Goal: Information Seeking & Learning: Learn about a topic

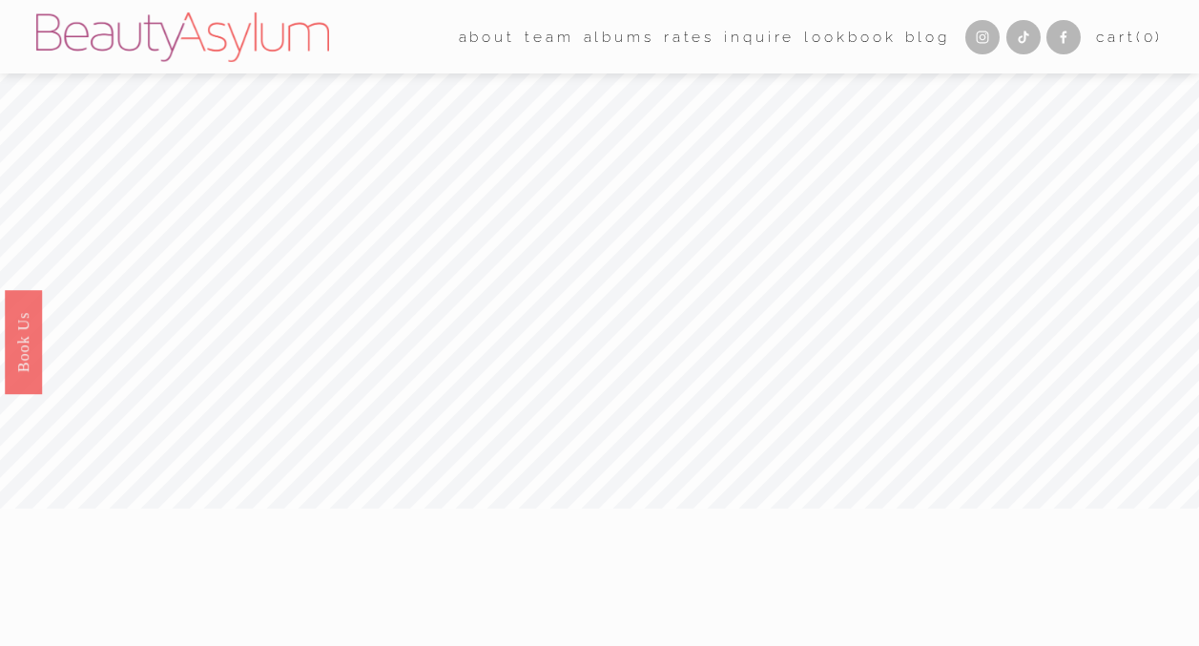
click at [667, 35] on link "Rates" at bounding box center [689, 37] width 51 height 30
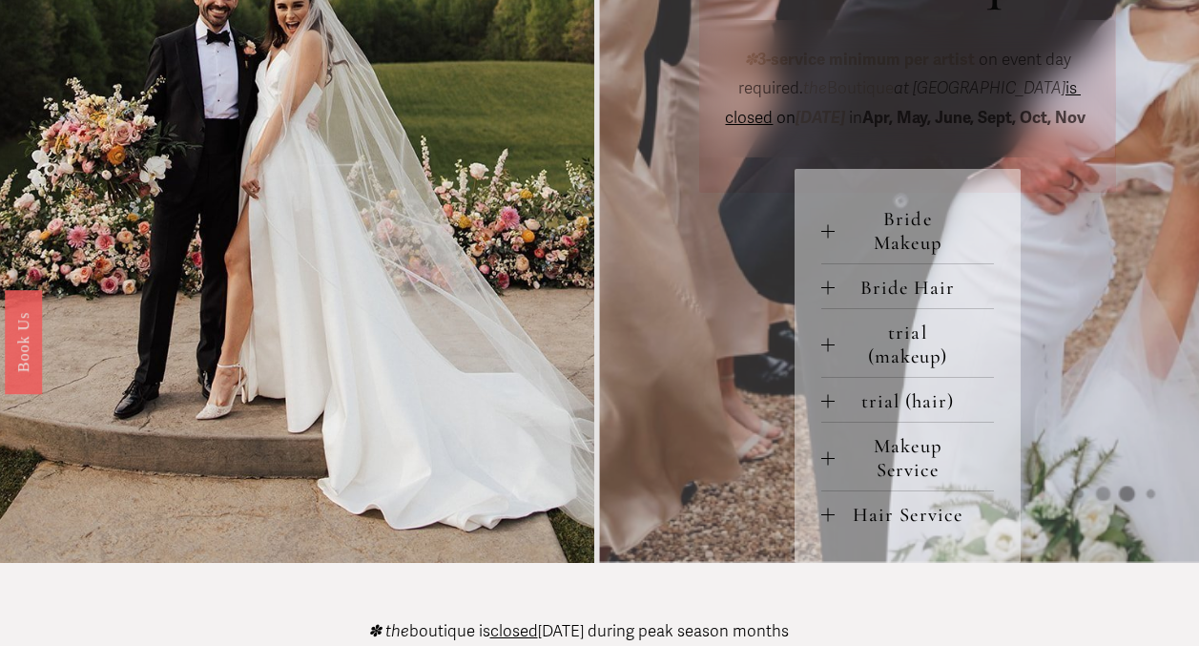
scroll to position [738, 0]
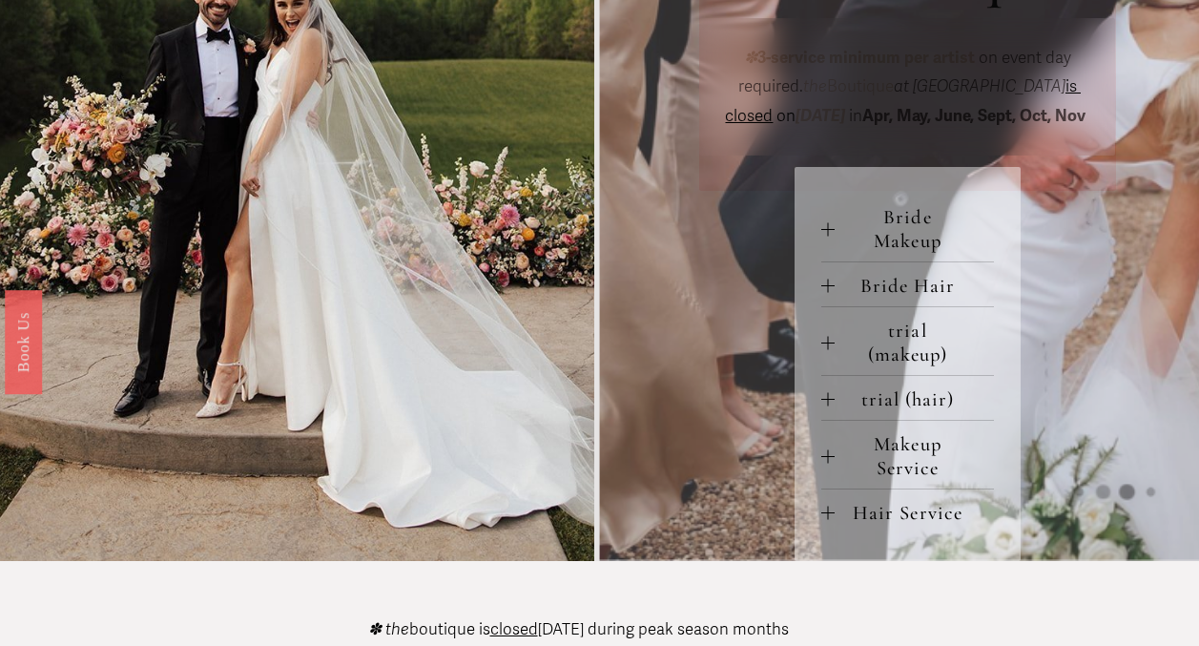
click at [922, 253] on span "Bride Makeup" at bounding box center [914, 229] width 159 height 48
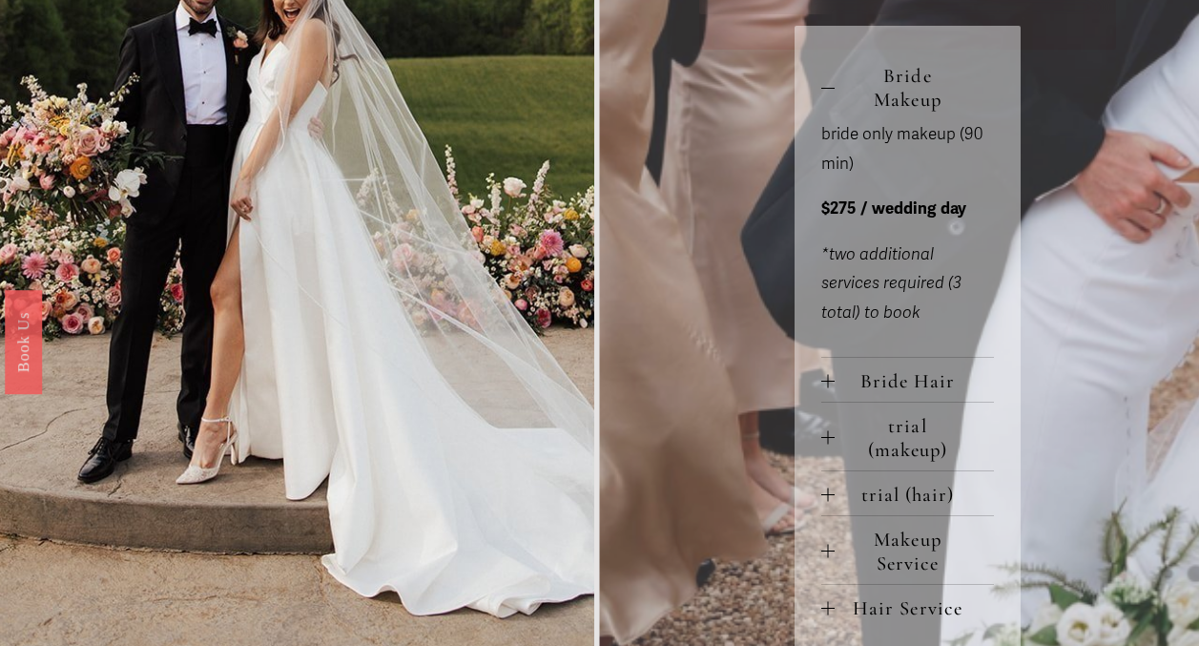
scroll to position [891, 0]
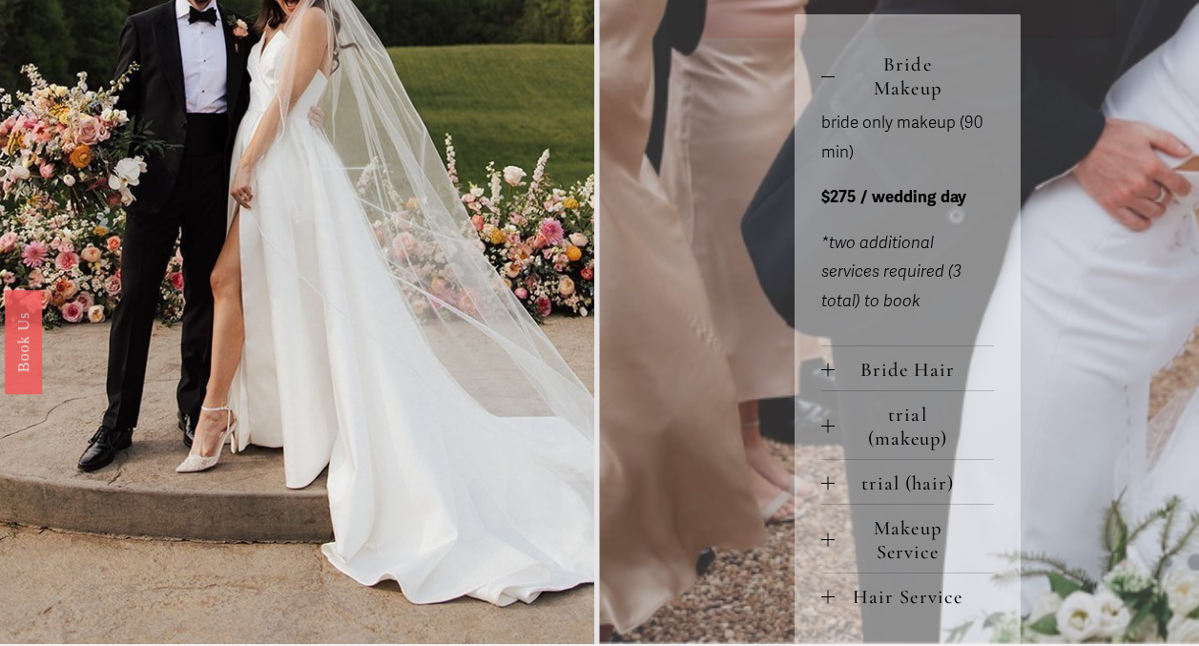
click at [905, 381] on span "Bride Hair" at bounding box center [914, 370] width 159 height 24
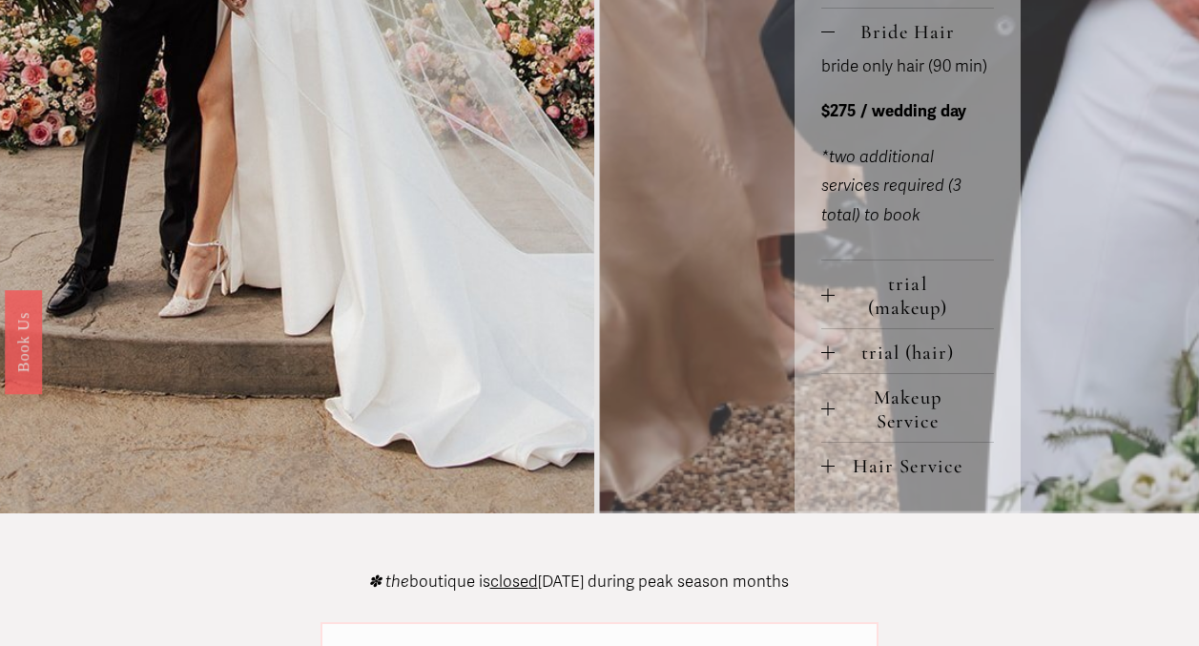
scroll to position [1247, 0]
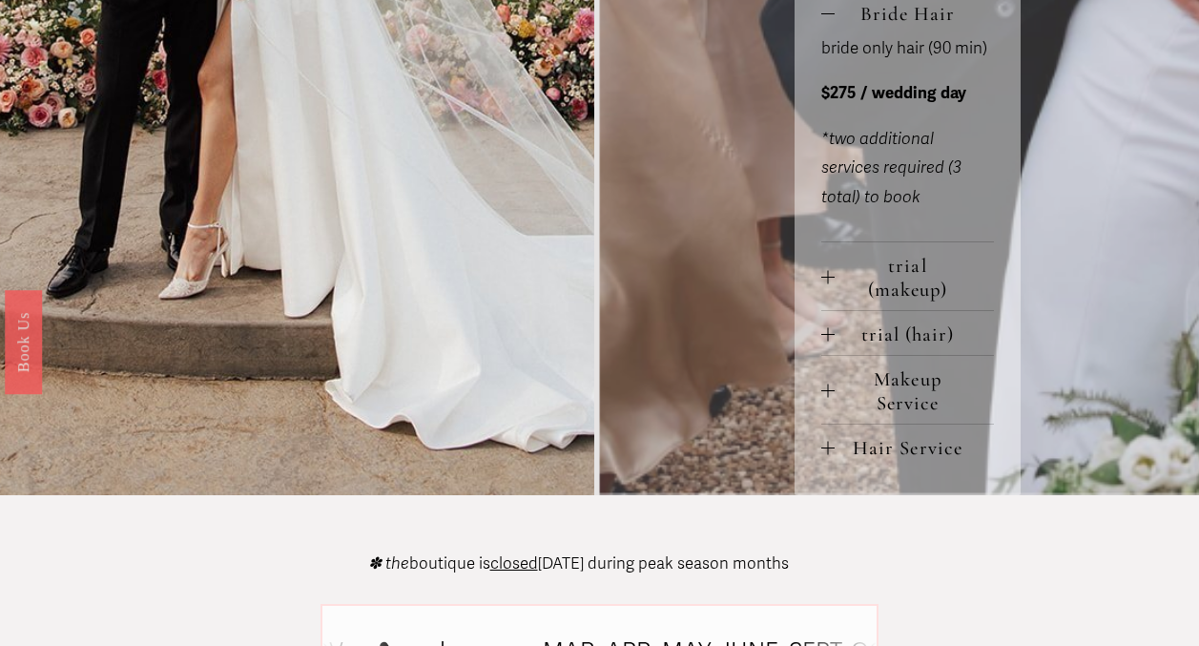
click at [905, 301] on span "trial (makeup)" at bounding box center [914, 278] width 159 height 48
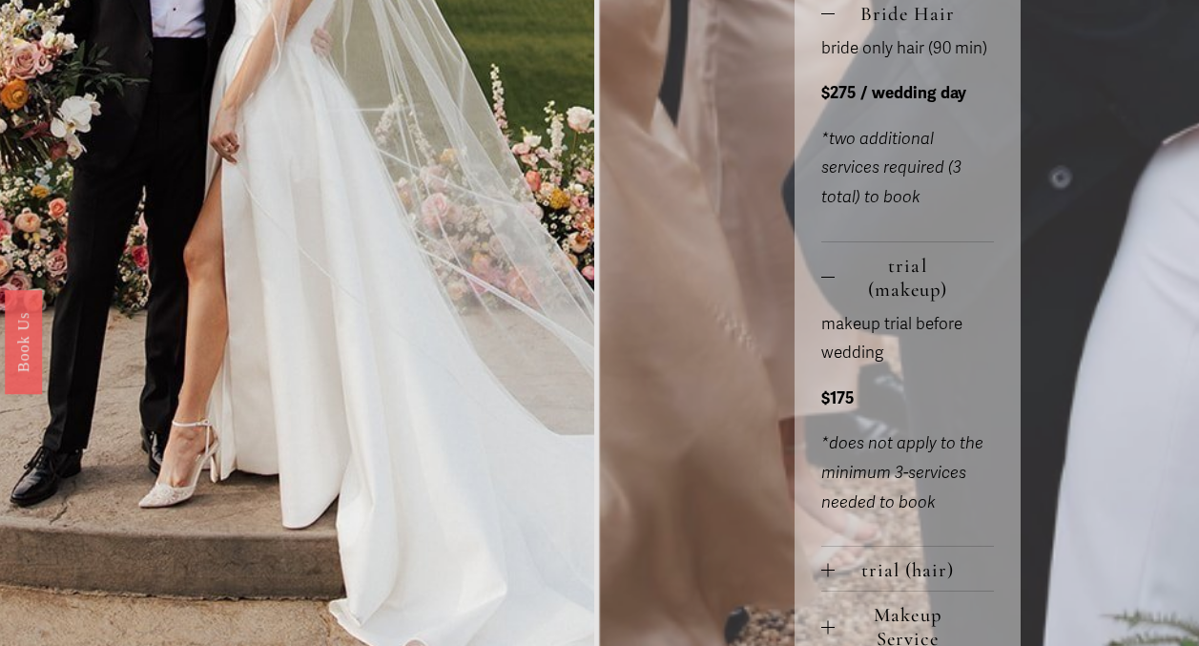
click at [837, 301] on span "trial (makeup)" at bounding box center [914, 278] width 159 height 48
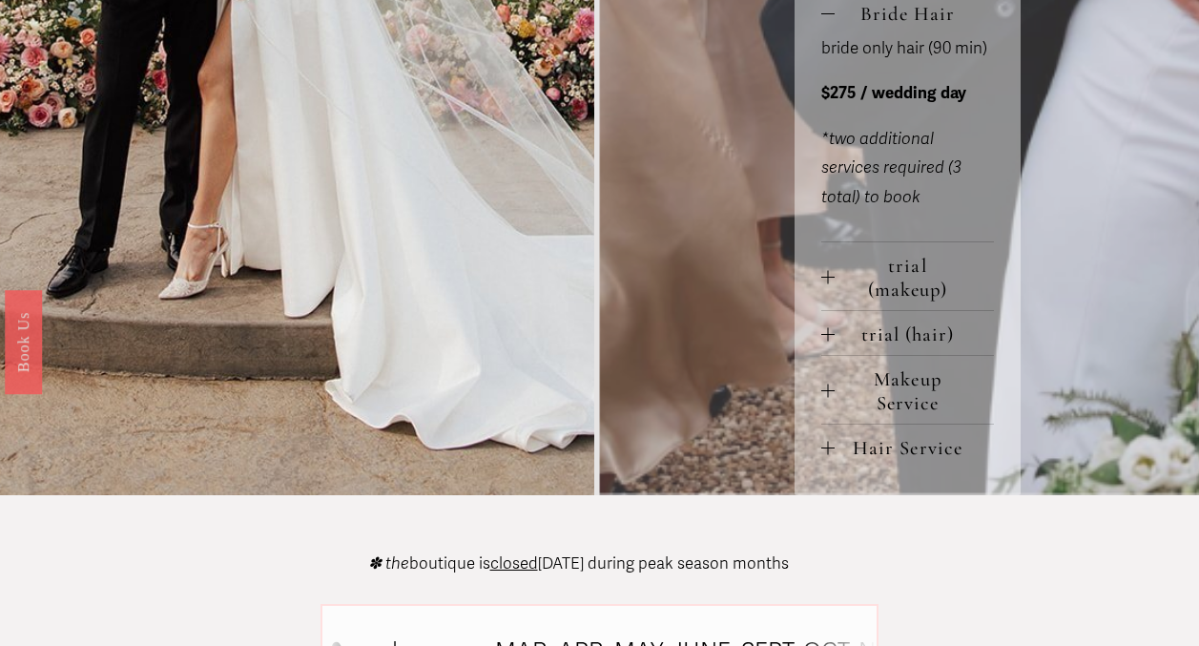
click at [890, 414] on span "Makeup Service" at bounding box center [914, 391] width 159 height 48
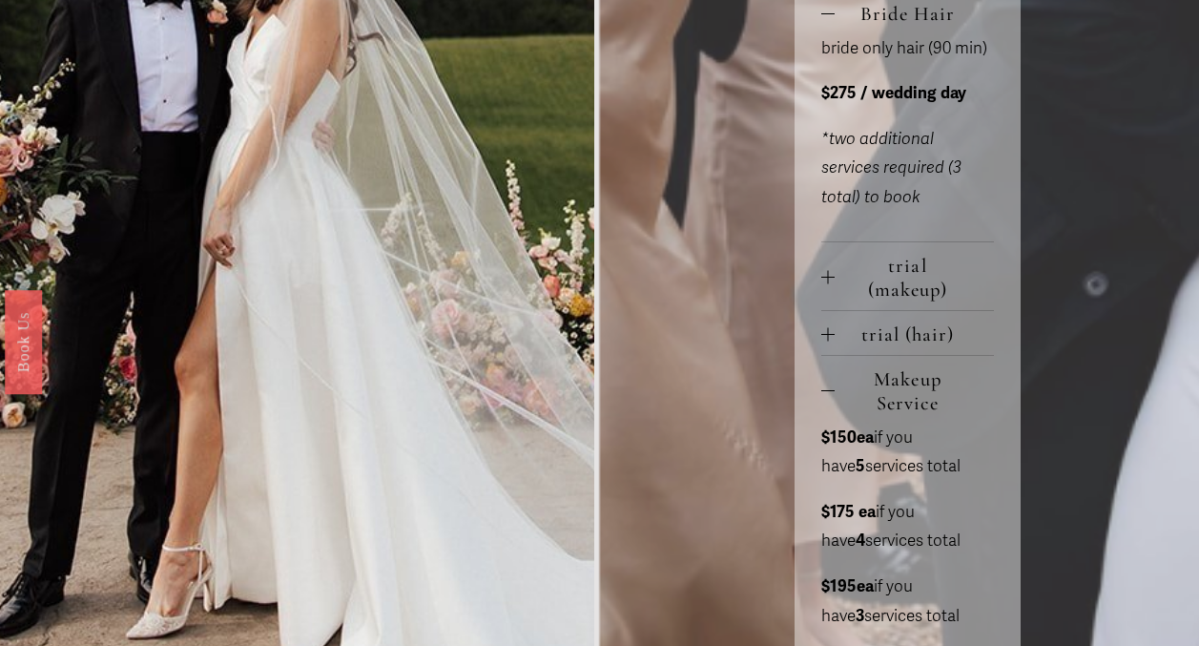
click at [890, 414] on span "Makeup Service" at bounding box center [914, 391] width 159 height 48
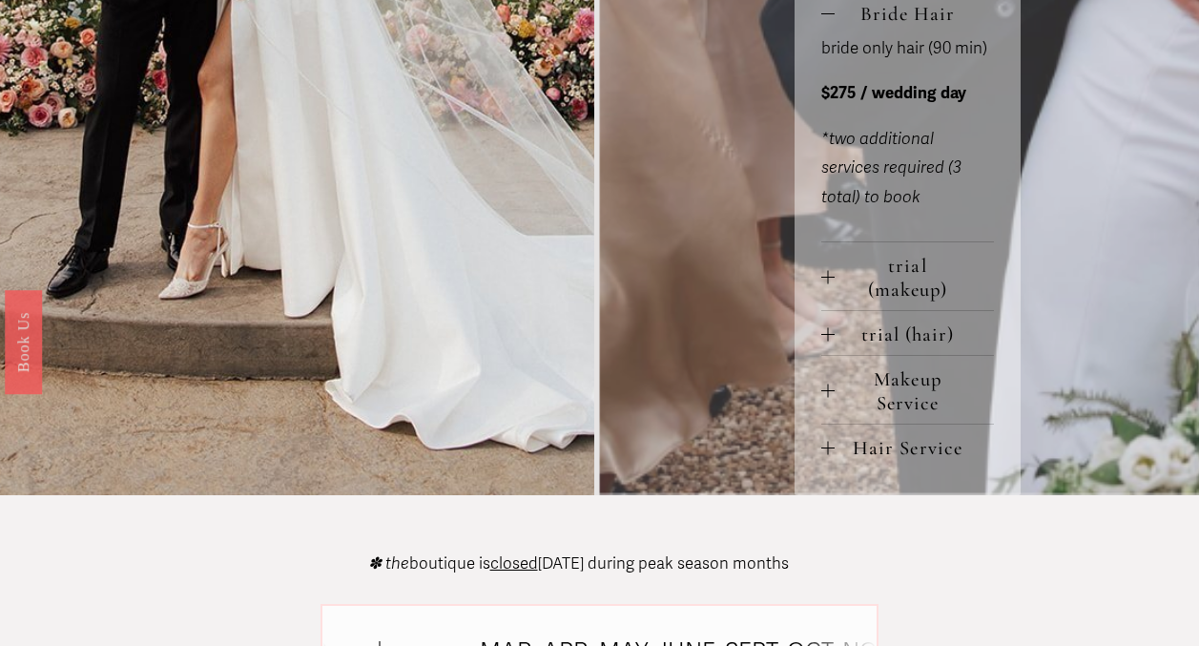
click at [911, 346] on span "trial (hair)" at bounding box center [914, 334] width 159 height 24
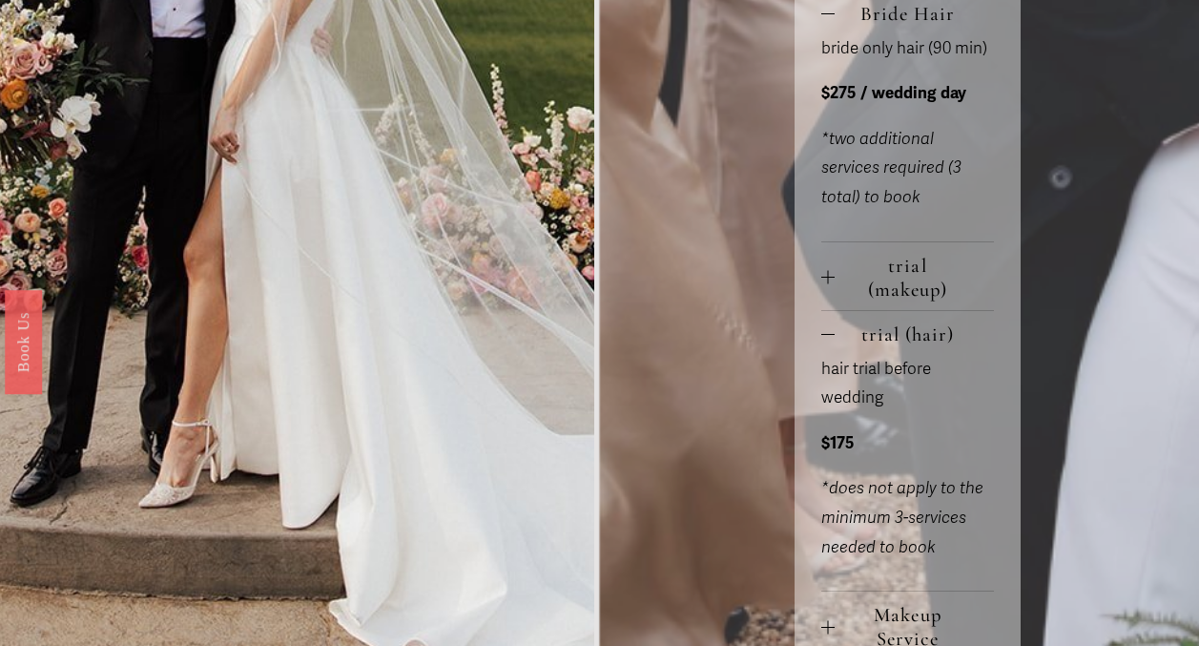
click at [911, 346] on span "trial (hair)" at bounding box center [914, 334] width 159 height 24
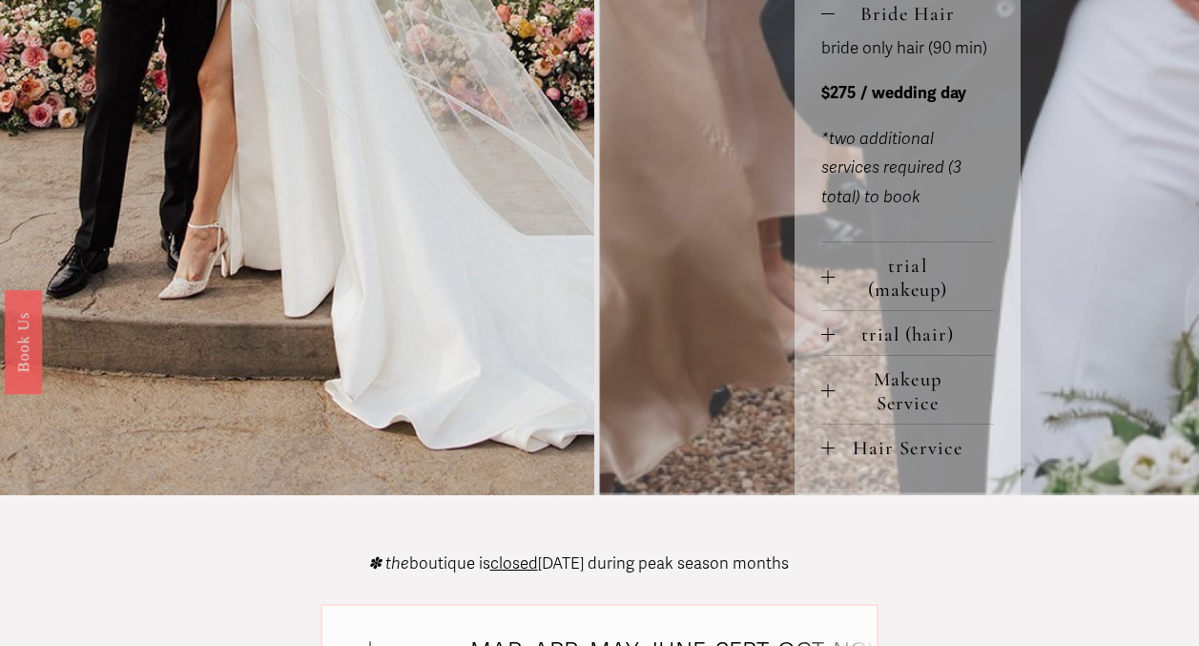
click at [911, 346] on span "trial (hair)" at bounding box center [914, 334] width 159 height 24
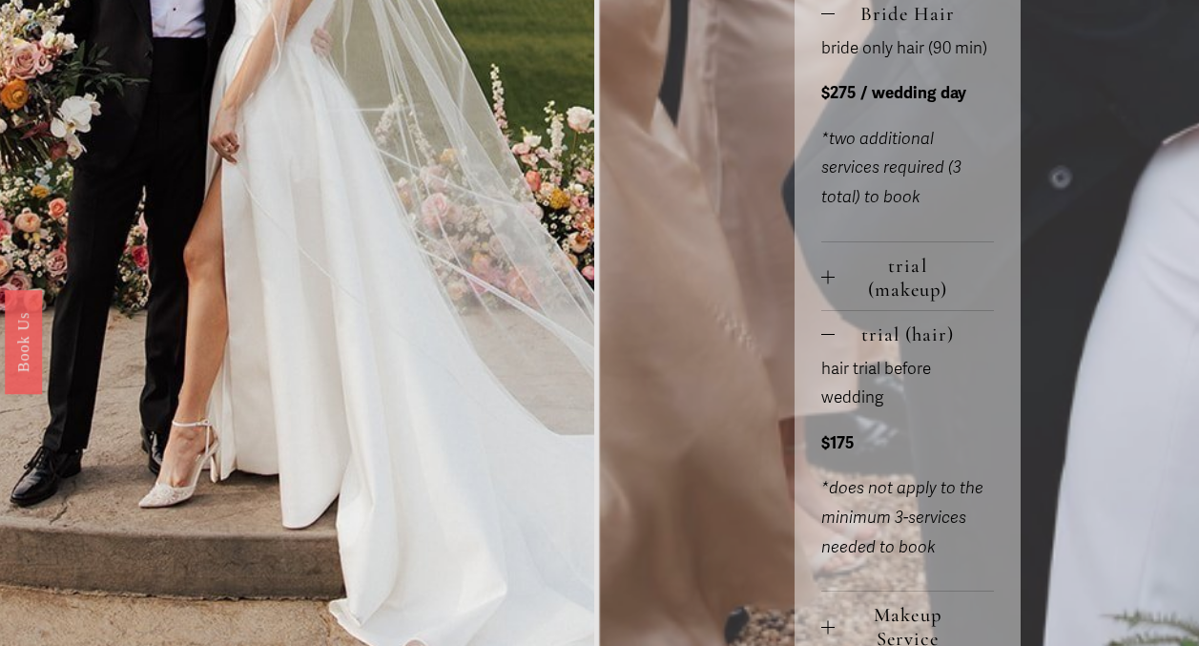
click at [912, 346] on span "trial (hair)" at bounding box center [914, 334] width 159 height 24
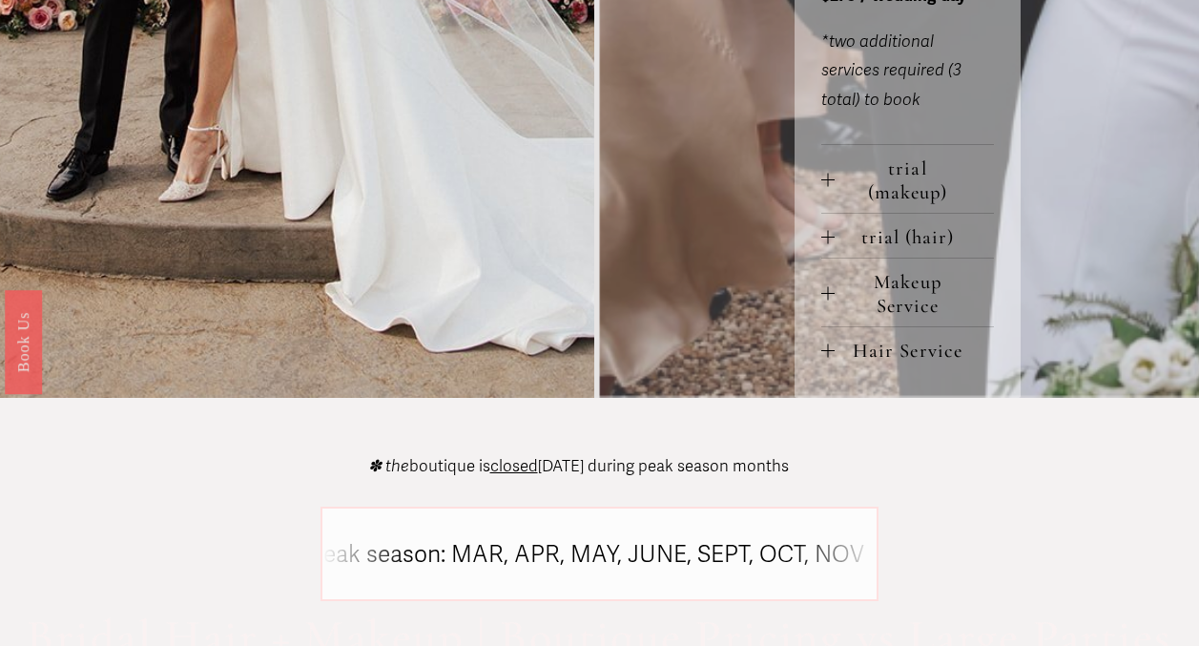
scroll to position [1377, 0]
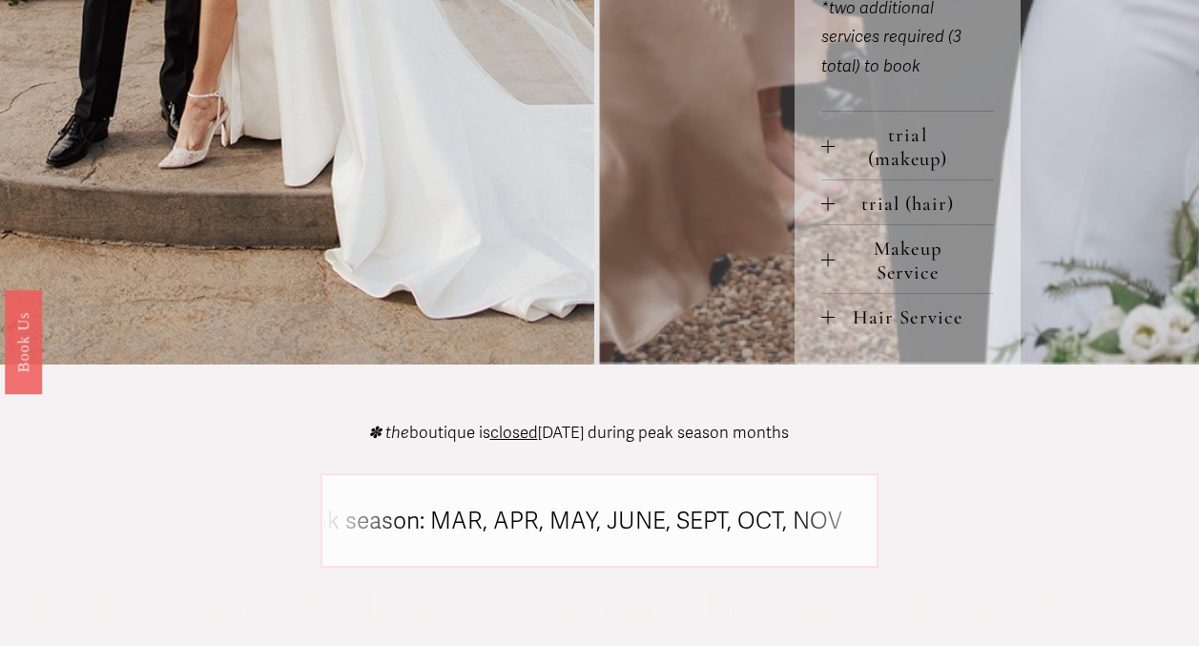
click at [917, 329] on span "Hair Service" at bounding box center [914, 317] width 159 height 24
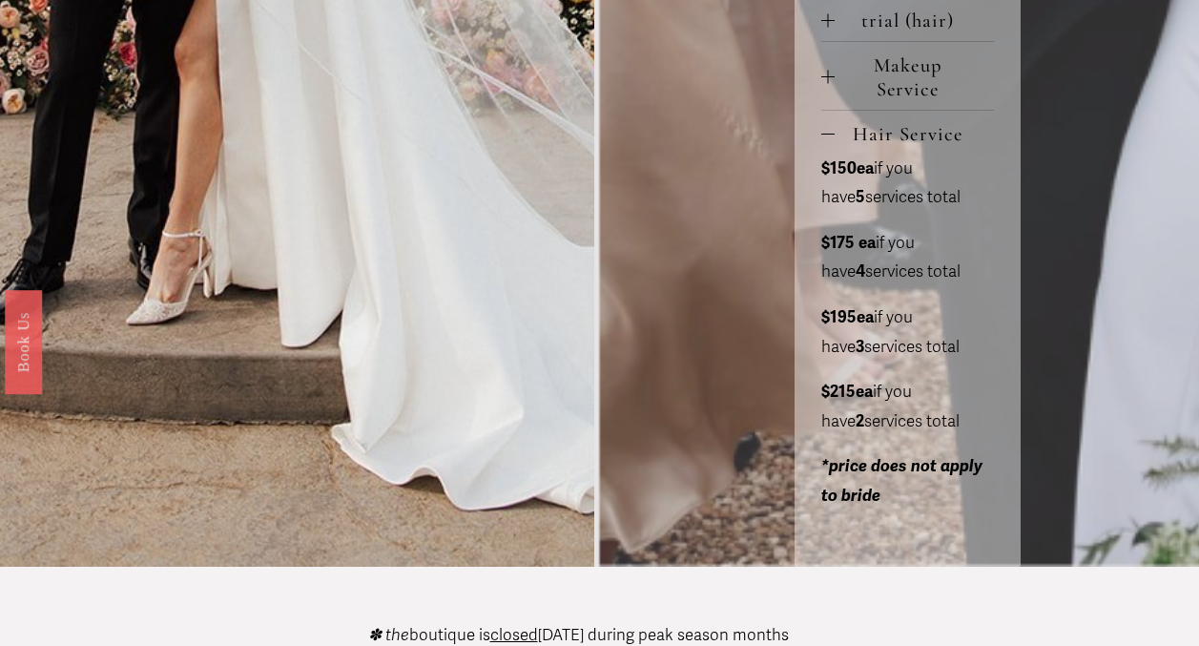
scroll to position [1563, 0]
